Goal: Navigation & Orientation: Go to known website

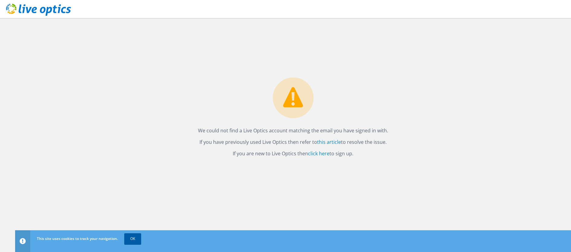
click at [136, 241] on link "OK" at bounding box center [132, 238] width 17 height 11
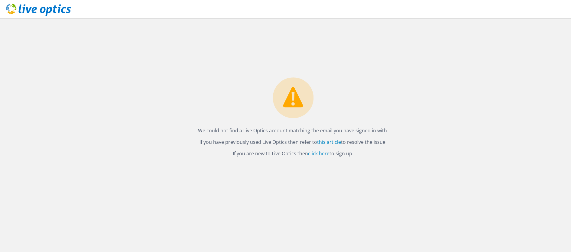
click at [40, 13] on icon at bounding box center [38, 10] width 65 height 12
